Goal: Task Accomplishment & Management: Complete application form

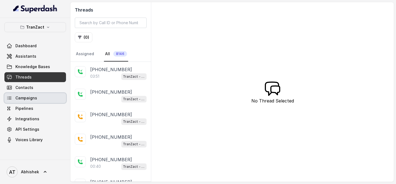
click at [23, 100] on span "Campaigns" at bounding box center [26, 98] width 22 height 6
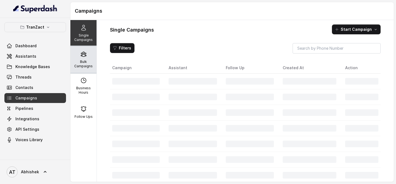
click at [74, 60] on p "Bulk Campaigns" at bounding box center [84, 64] width 22 height 9
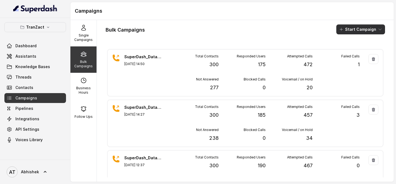
click at [348, 28] on button "Start Campaign" at bounding box center [361, 29] width 49 height 10
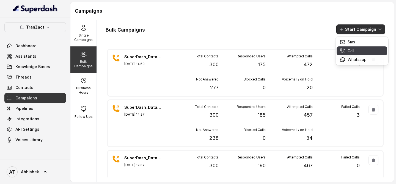
click at [346, 52] on div "Call" at bounding box center [353, 51] width 27 height 6
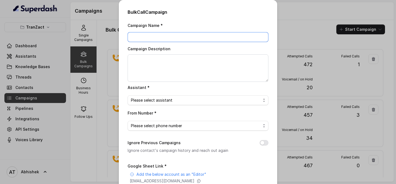
click at [143, 38] on input "Campaign Name *" at bounding box center [198, 37] width 141 height 10
paste input "SuperDash_Data6(2509)_2 September_MS"
type input "SuperDash_Data6(2509)_2 September_MS"
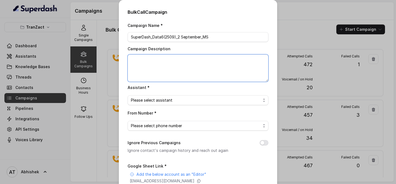
click at [140, 70] on textarea "Campaign Description" at bounding box center [198, 68] width 141 height 28
paste textarea "SuperDash_Data6(2509)_2 September_MS"
type textarea "SuperDash_Data6(2509)_2 September_MS"
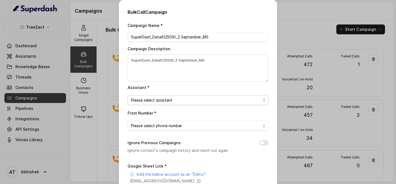
click at [159, 98] on span "Please select assistant" at bounding box center [196, 100] width 130 height 7
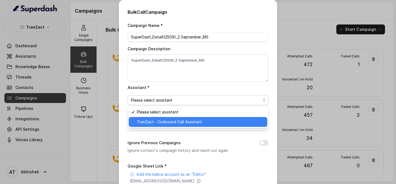
click at [161, 121] on span "TranZact - Outbound Call Assistant" at bounding box center [200, 122] width 127 height 7
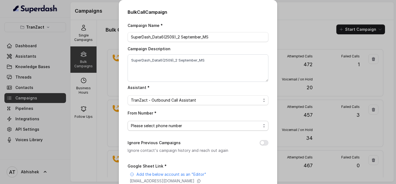
click at [150, 122] on span "Please select phone number" at bounding box center [198, 126] width 141 height 10
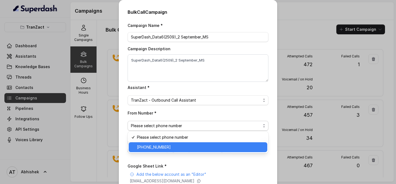
click at [153, 151] on div "[PHONE_NUMBER]" at bounding box center [198, 148] width 139 height 10
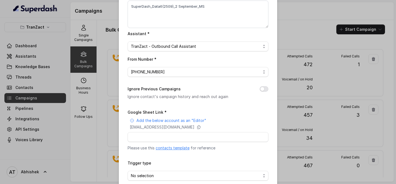
scroll to position [80, 0]
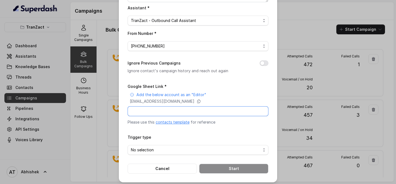
click at [151, 109] on input "Google Sheet Link *" at bounding box center [198, 111] width 141 height 10
paste input "[URL][DOMAIN_NAME]"
type input "[URL][DOMAIN_NAME]"
click at [145, 152] on span "No selection" at bounding box center [196, 150] width 130 height 7
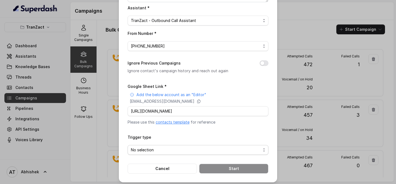
scroll to position [0, 0]
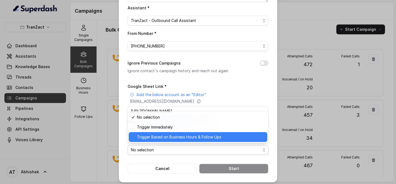
click at [163, 140] on span "Trigger Based on Business Hours & Follow Ups" at bounding box center [200, 137] width 127 height 7
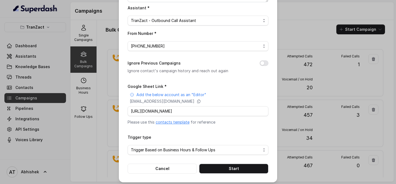
scroll to position [82, 0]
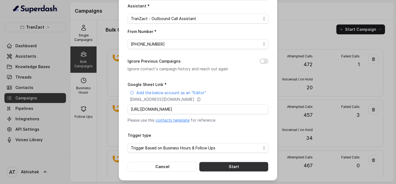
click at [222, 165] on button "Start" at bounding box center [233, 167] width 69 height 10
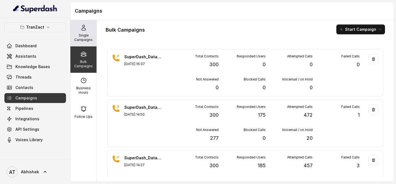
click at [86, 39] on p "Single Campaigns" at bounding box center [84, 37] width 22 height 9
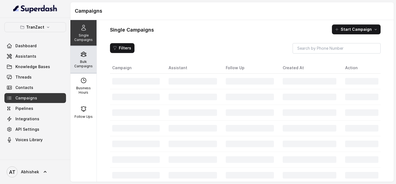
click at [84, 59] on div "Bulk Campaigns" at bounding box center [83, 60] width 26 height 26
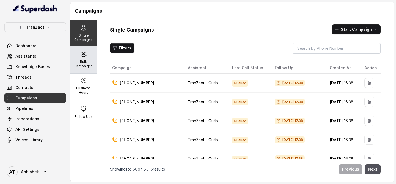
click at [83, 54] on icon at bounding box center [83, 54] width 7 height 7
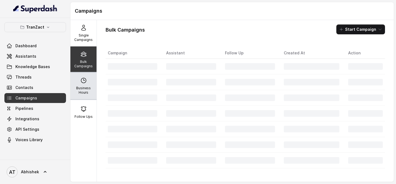
click at [82, 89] on p "Business Hours" at bounding box center [84, 90] width 22 height 9
select select "[GEOGRAPHIC_DATA]/[GEOGRAPHIC_DATA]"
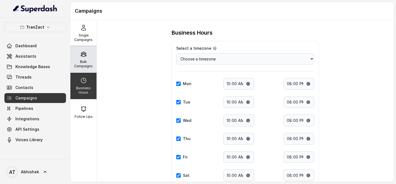
click at [85, 64] on p "Bulk Campaigns" at bounding box center [84, 64] width 22 height 9
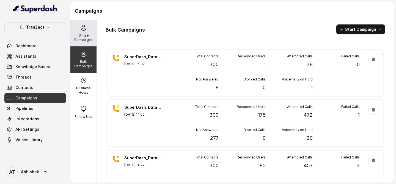
click at [84, 31] on div "Single Campaigns" at bounding box center [83, 33] width 26 height 26
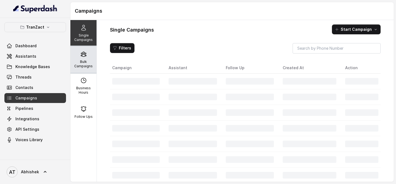
click at [84, 69] on div "Bulk Campaigns" at bounding box center [83, 60] width 26 height 26
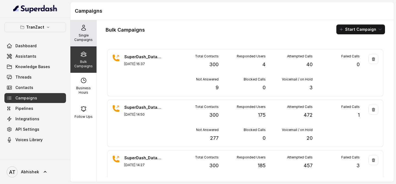
click at [81, 27] on icon at bounding box center [83, 27] width 7 height 7
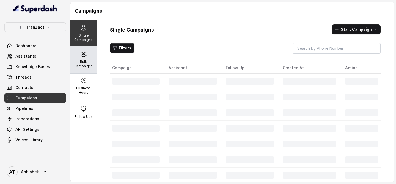
click at [85, 67] on p "Bulk Campaigns" at bounding box center [84, 64] width 22 height 9
